Goal: Information Seeking & Learning: Learn about a topic

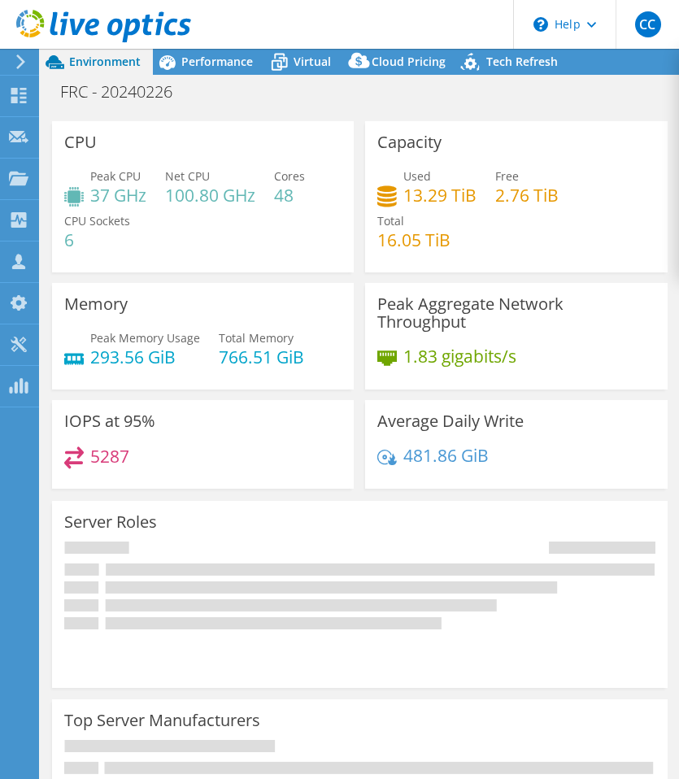
select select "USD"
select select "USWest"
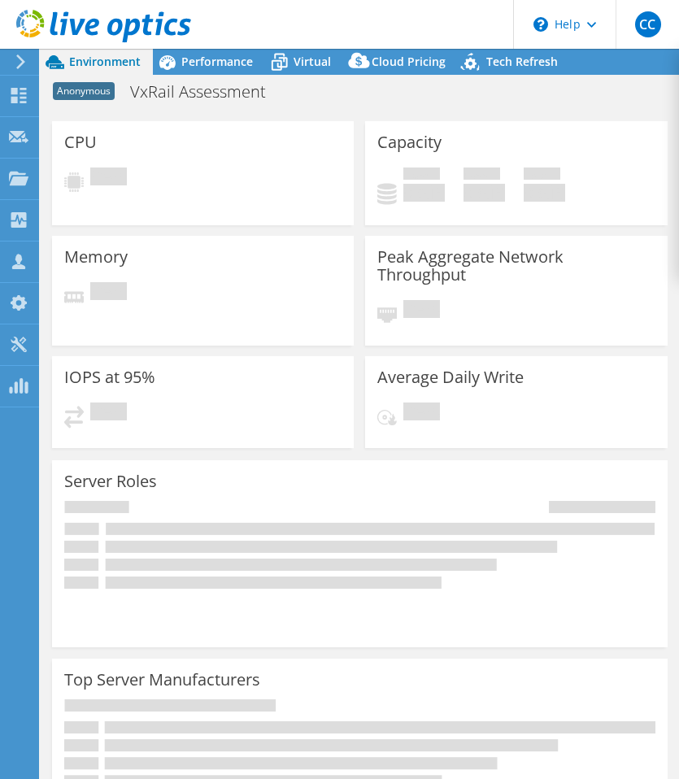
select select "USD"
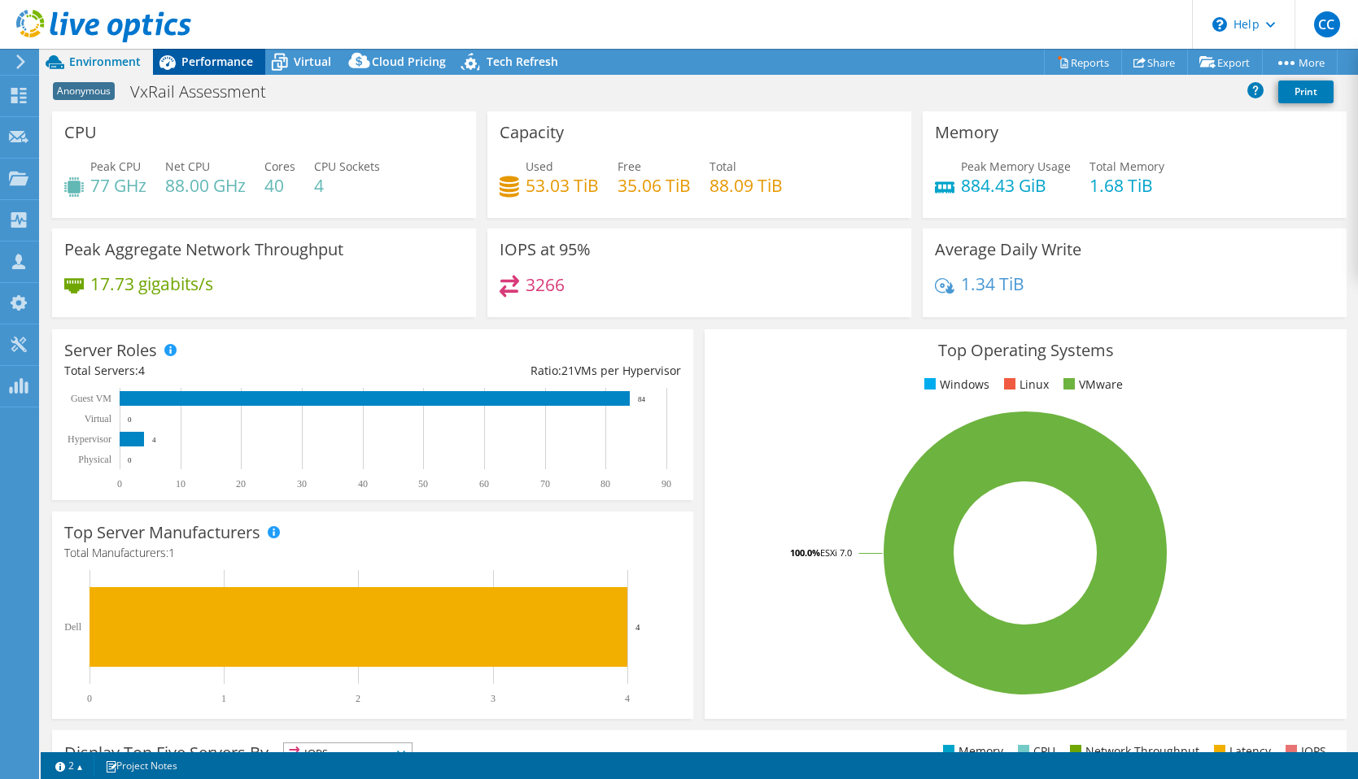
click at [199, 56] on span "Performance" at bounding box center [217, 61] width 72 height 15
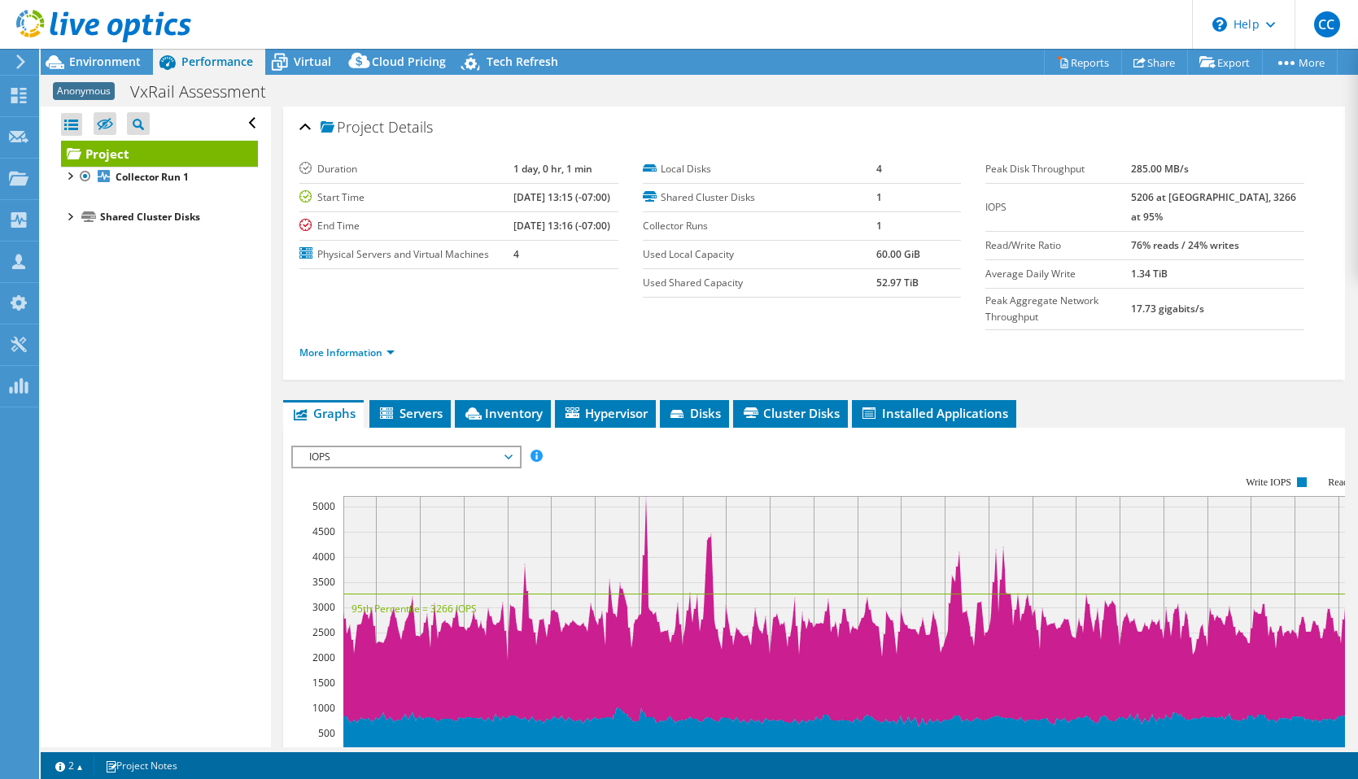
click at [381, 438] on div "IOPS Disk Throughput IO Size Latency Queue Depth CPU Percentage Memory Page Fau…" at bounding box center [813, 720] width 1045 height 564
click at [381, 446] on div "IOPS IOPS Disk Throughput IO Size Latency Queue Depth CPU Percentage Memory Pag…" at bounding box center [405, 457] width 229 height 23
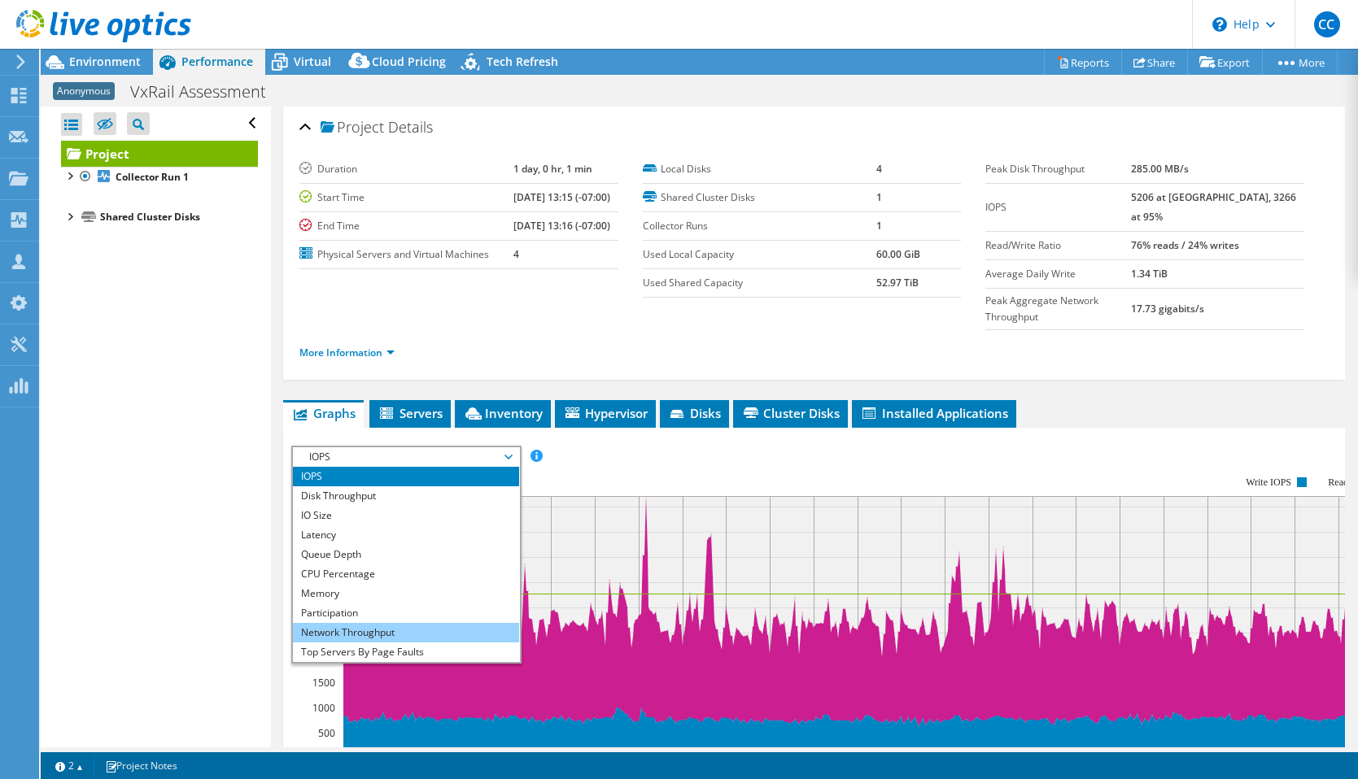
scroll to position [59, 0]
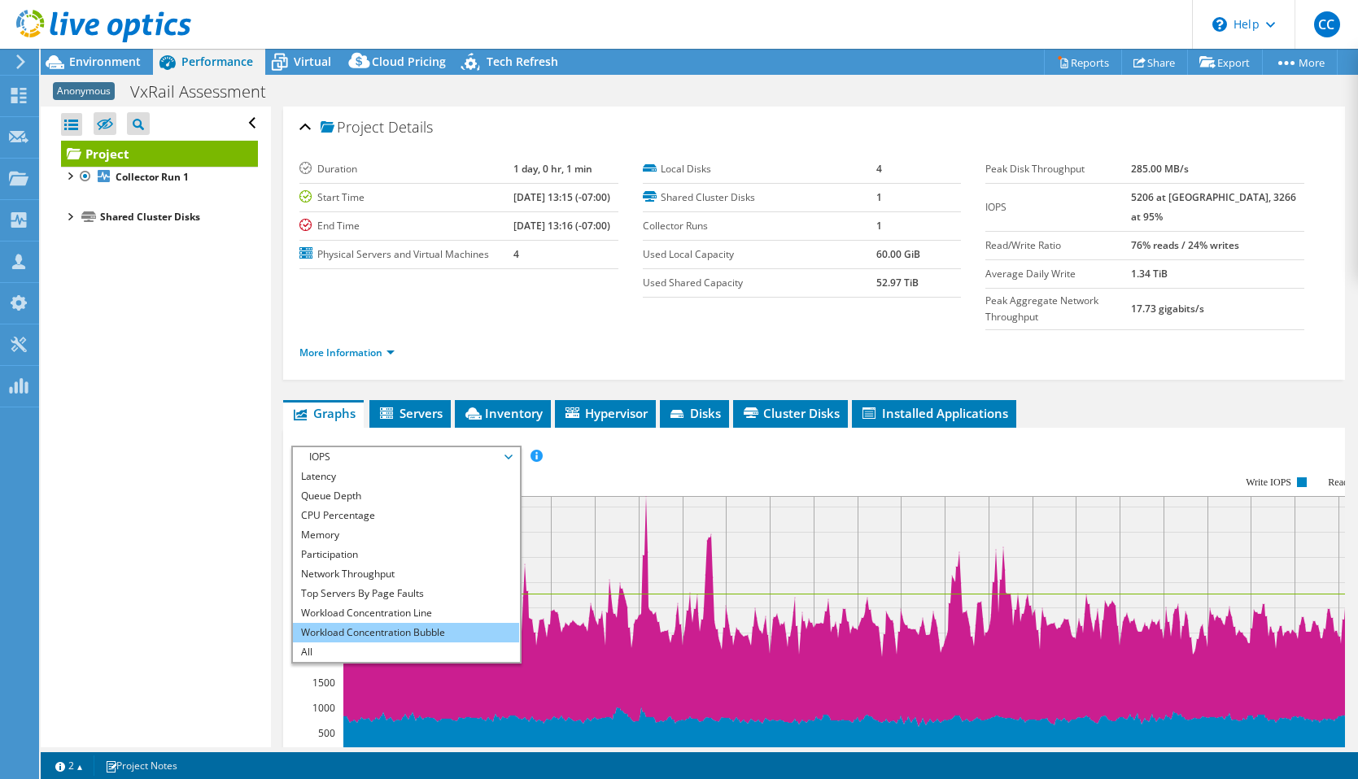
click at [400, 623] on li "Workload Concentration Bubble" at bounding box center [405, 633] width 225 height 20
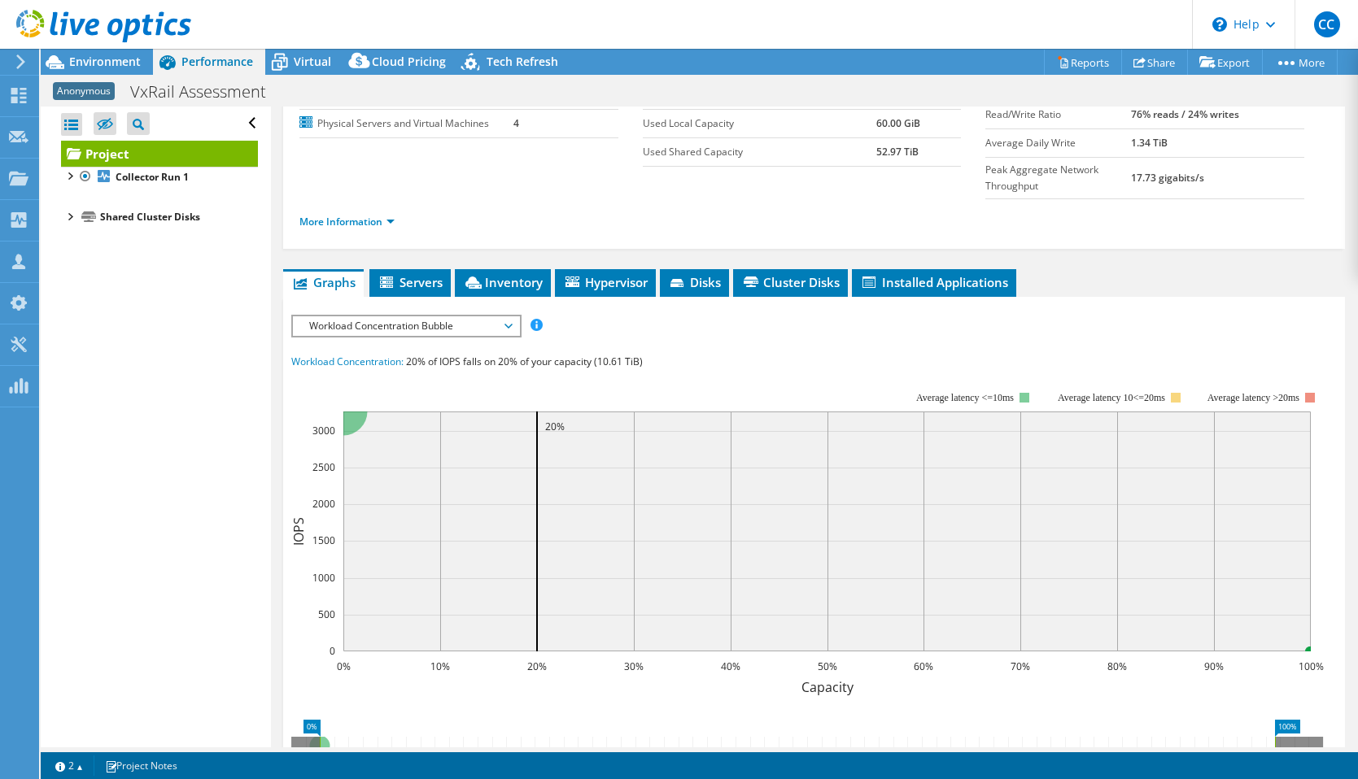
scroll to position [134, 0]
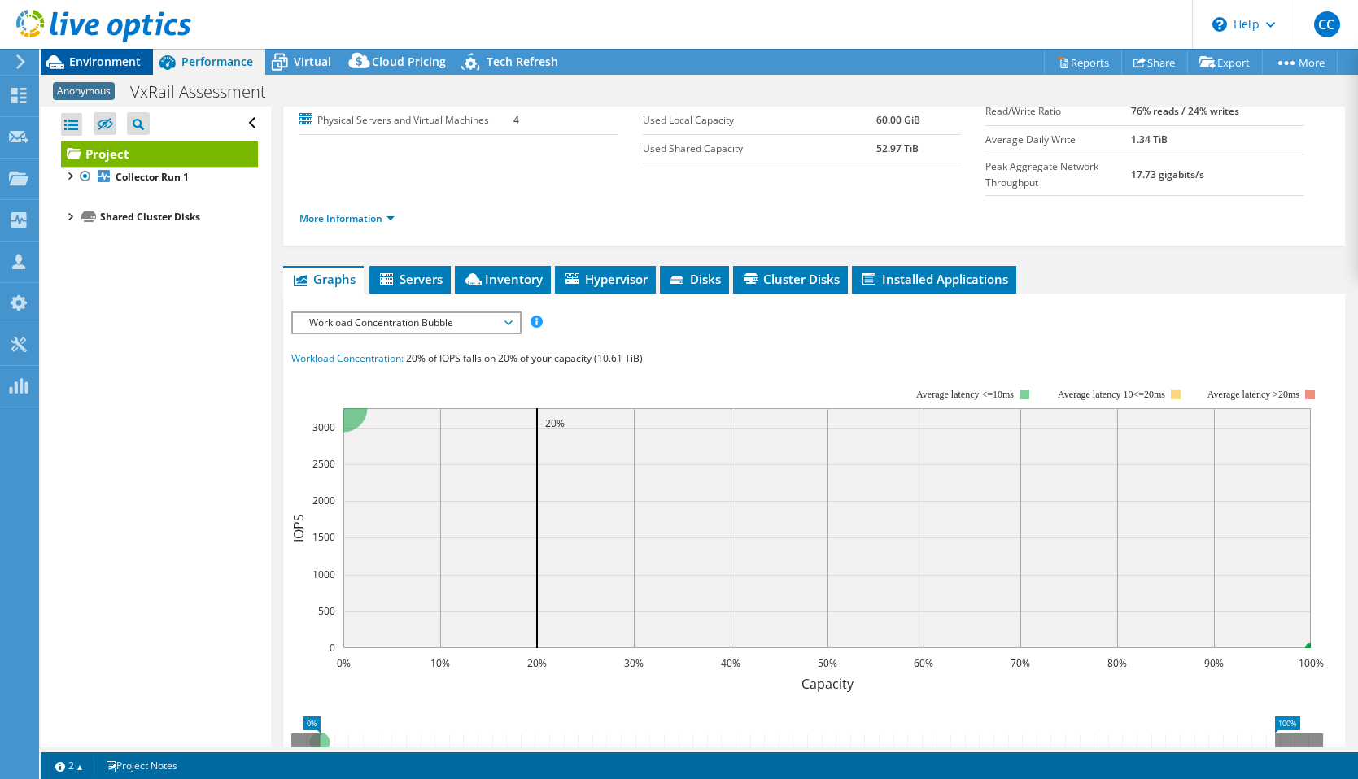
click at [100, 63] on span "Environment" at bounding box center [105, 61] width 72 height 15
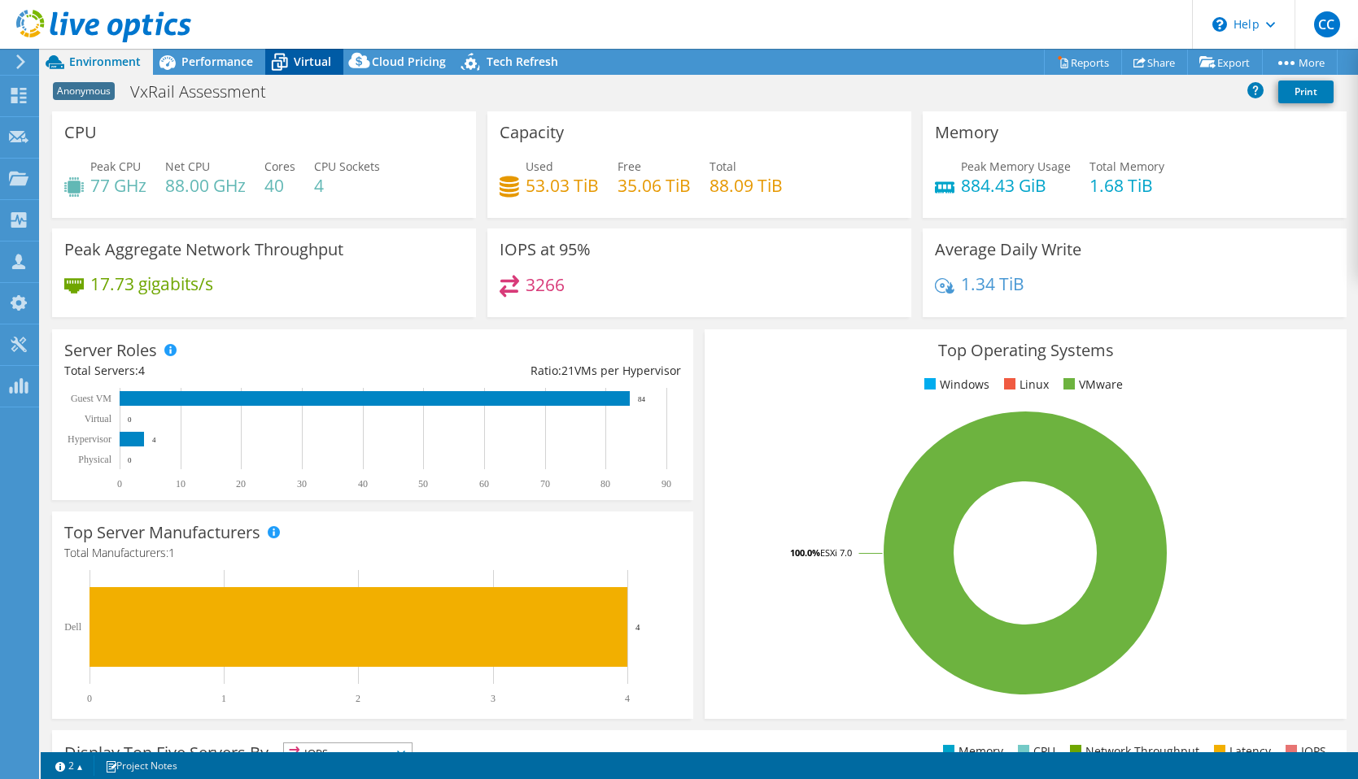
click at [305, 59] on span "Virtual" at bounding box center [312, 61] width 37 height 15
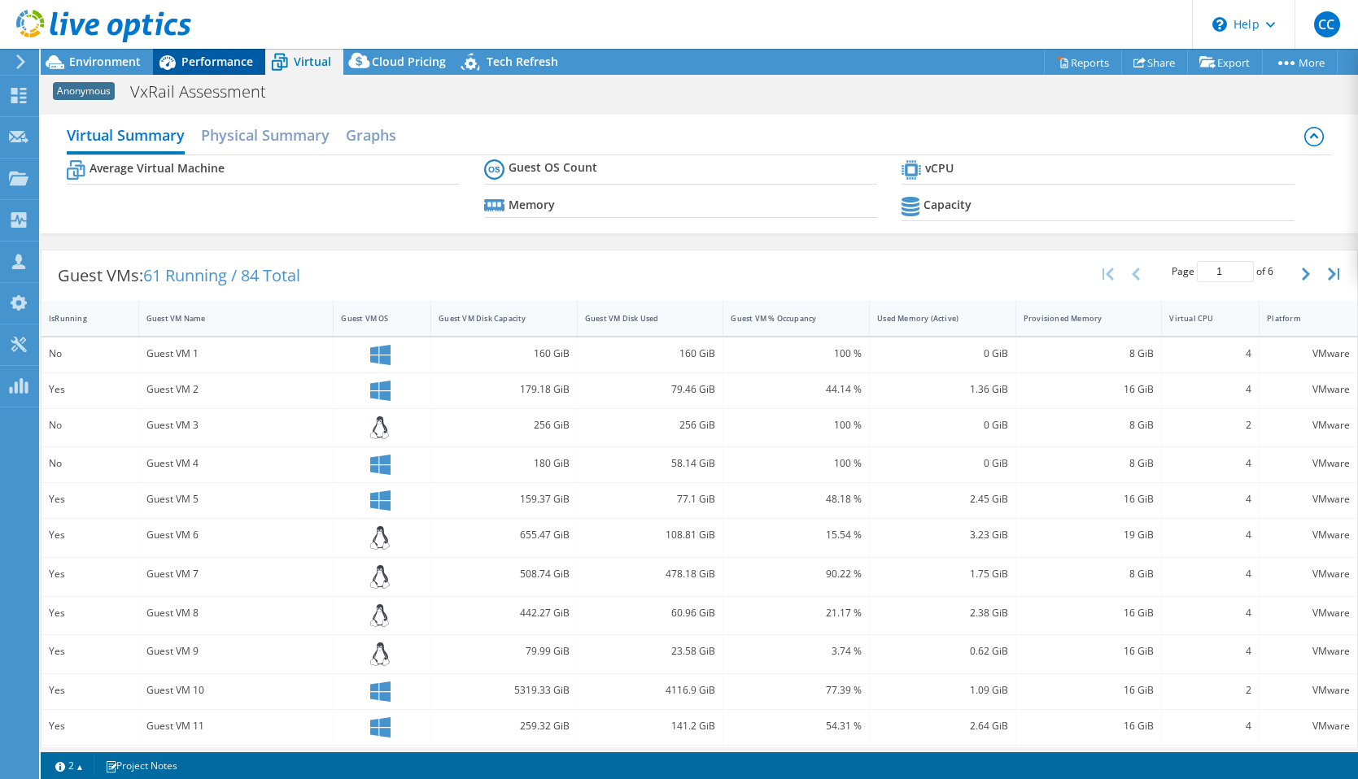
click at [211, 58] on span "Performance" at bounding box center [217, 61] width 72 height 15
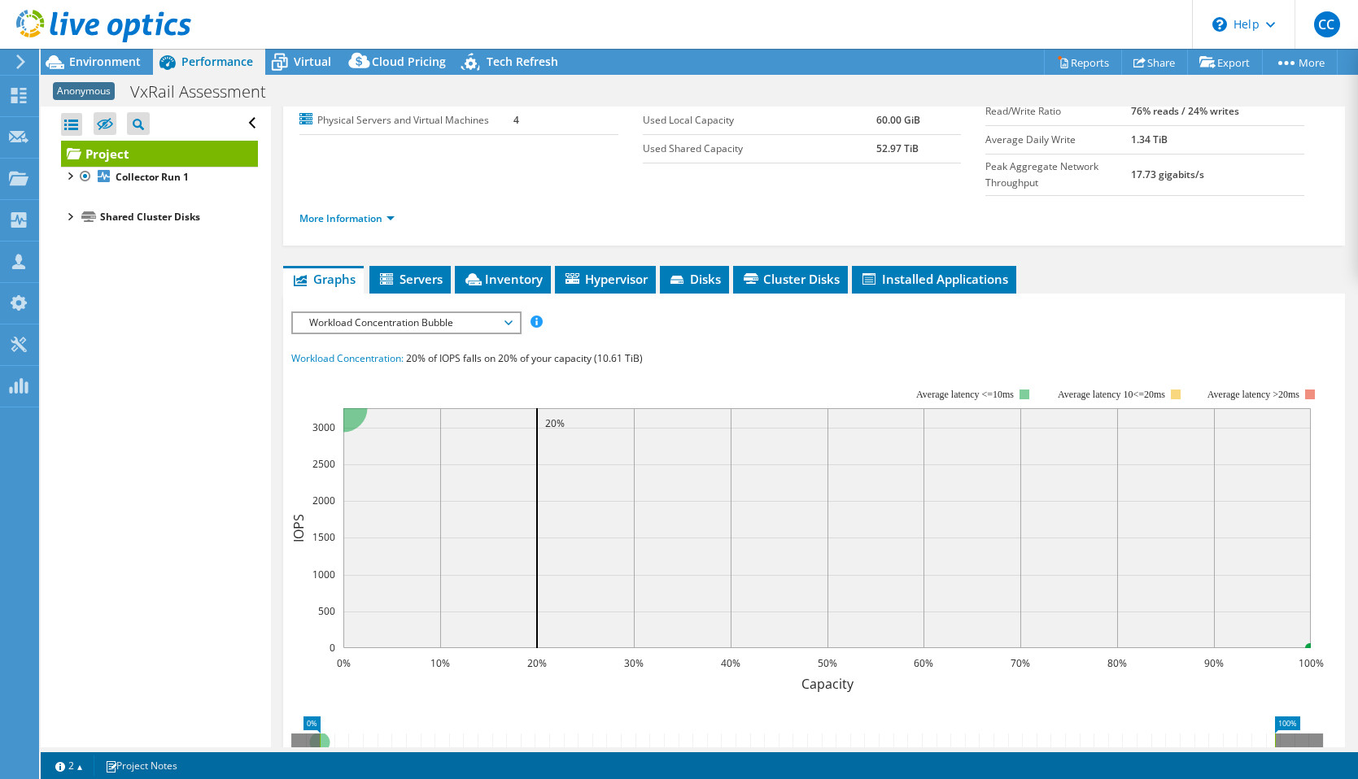
scroll to position [0, 0]
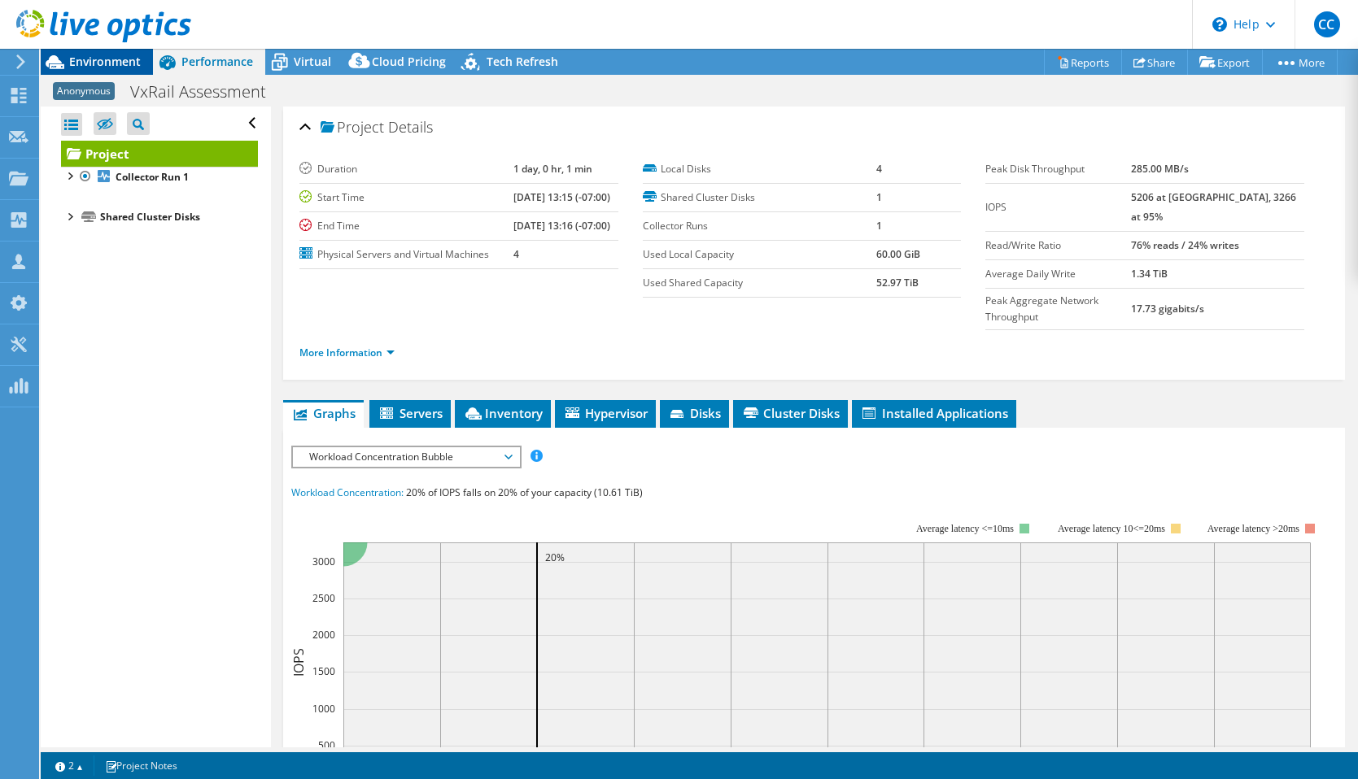
click at [129, 67] on span "Environment" at bounding box center [105, 61] width 72 height 15
